Goal: Check status: Check status

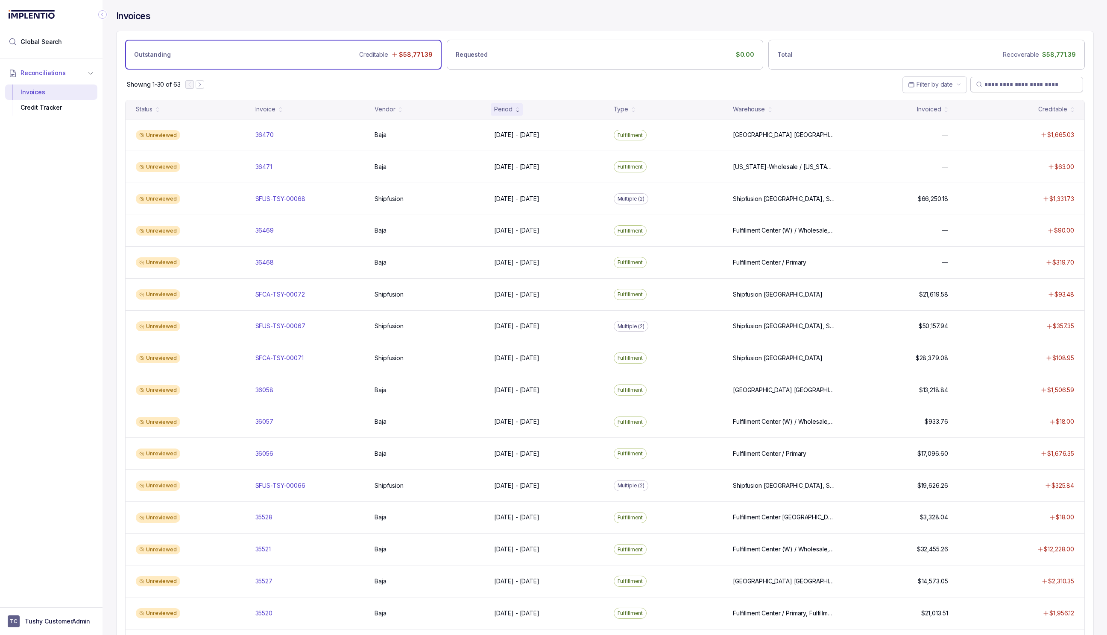
click at [1056, 82] on input "search" at bounding box center [1030, 84] width 93 height 9
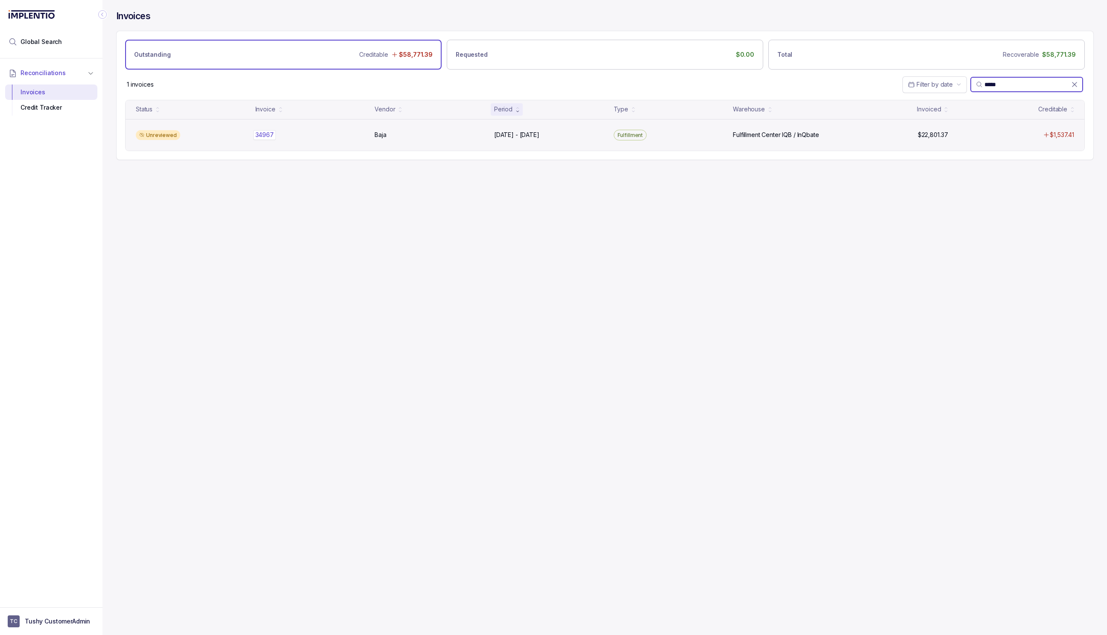
type input "*****"
click at [272, 137] on div "34967 34967" at bounding box center [264, 135] width 18 height 9
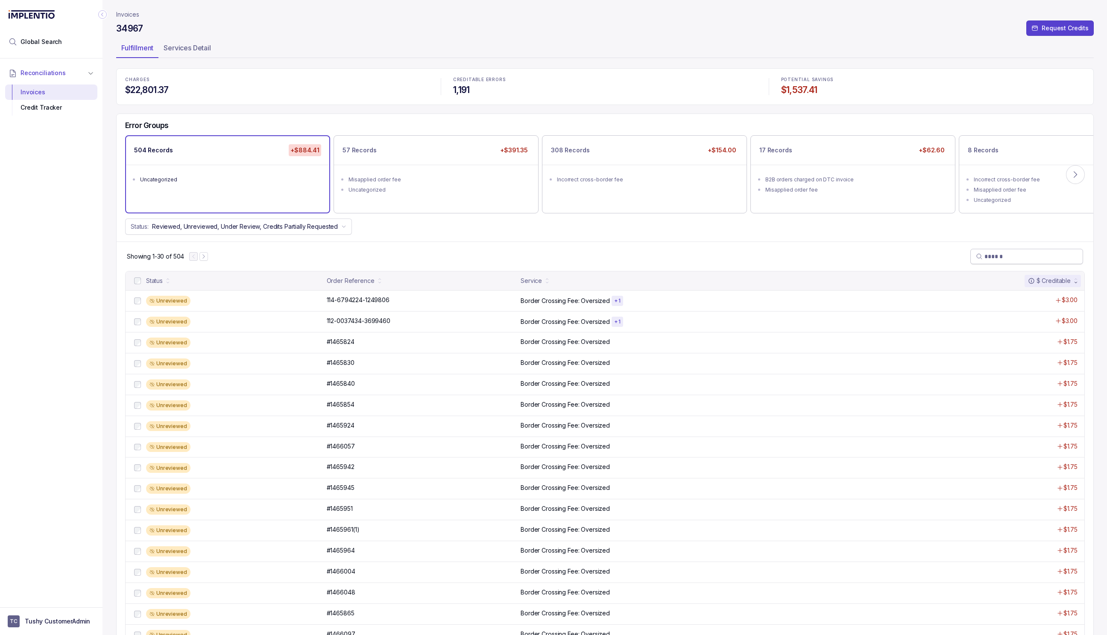
click at [1015, 253] on input "search" at bounding box center [1030, 256] width 93 height 9
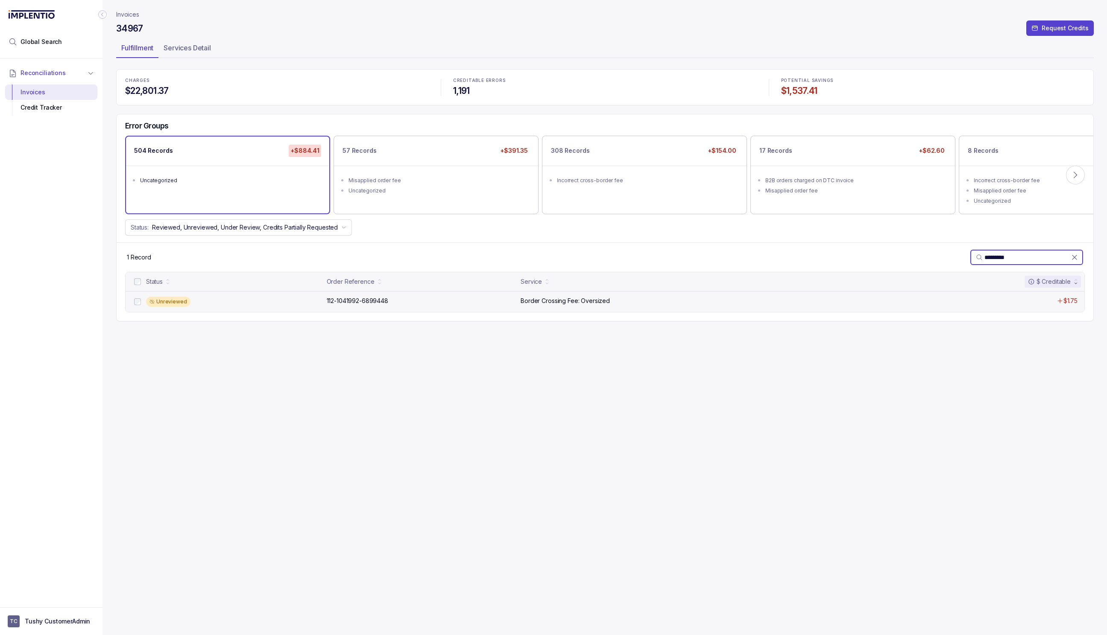
type input "*********"
click at [799, 300] on div "Border Crossing Fee: Oversized" at bounding box center [701, 301] width 362 height 9
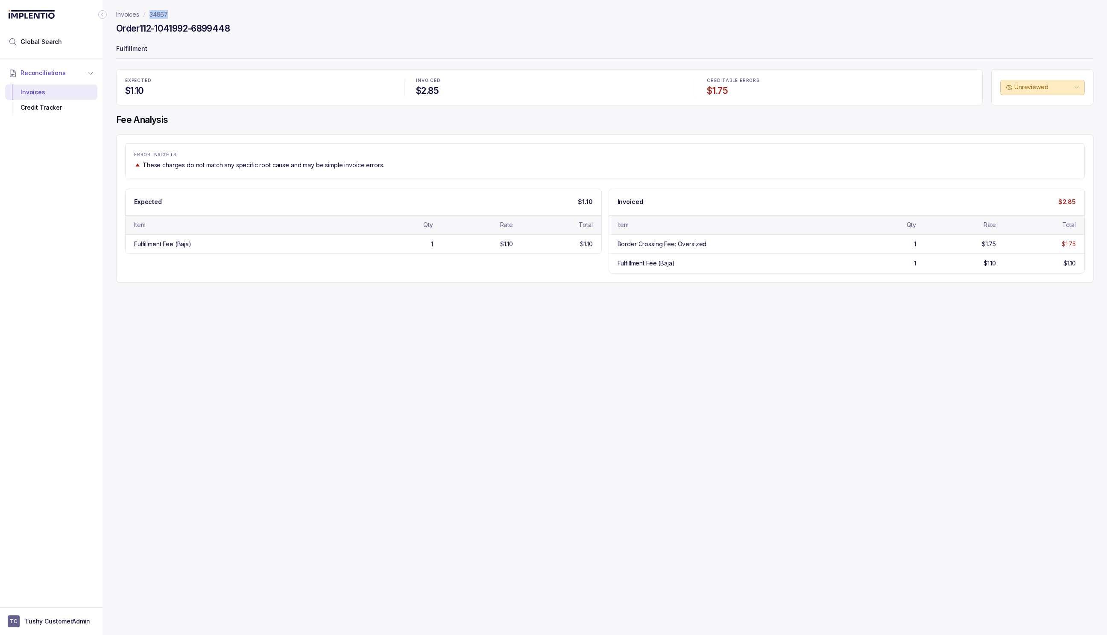
drag, startPoint x: 170, startPoint y: 17, endPoint x: 149, endPoint y: 17, distance: 21.3
click at [149, 17] on nav "Invoices 34967" at bounding box center [604, 14] width 977 height 9
copy p "34967"
click at [175, 17] on nav "Invoices 34967" at bounding box center [604, 14] width 977 height 9
drag, startPoint x: 178, startPoint y: 17, endPoint x: 146, endPoint y: 18, distance: 32.5
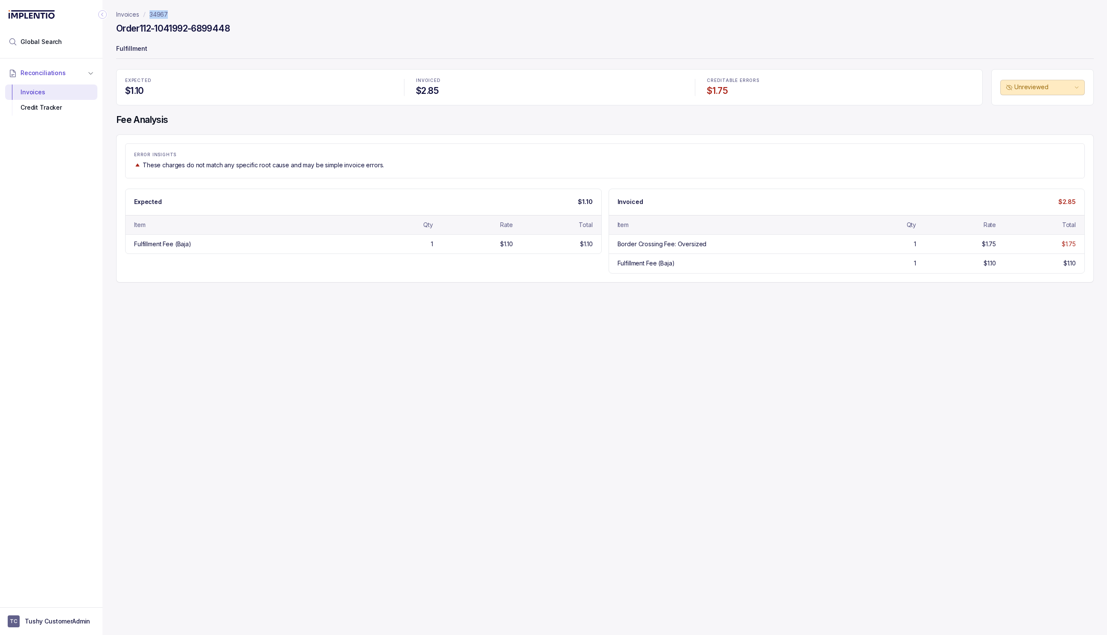
click at [146, 18] on nav "Invoices 34967" at bounding box center [604, 14] width 977 height 9
copy p "34967"
